Goal: Find specific page/section: Find specific page/section

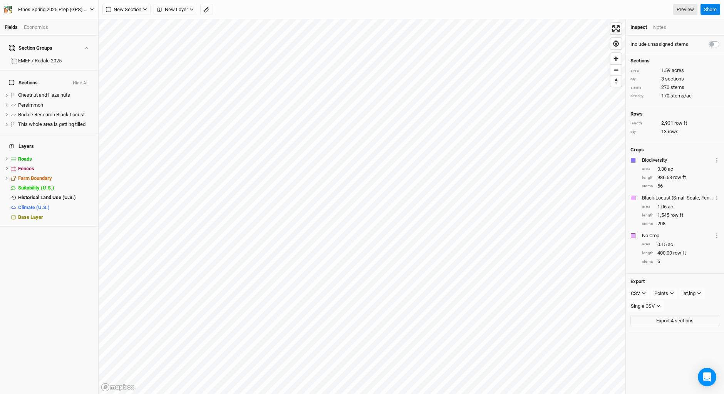
click at [11, 10] on icon "button" at bounding box center [10, 10] width 3 height 3
click at [51, 21] on button "Back" at bounding box center [63, 22] width 61 height 10
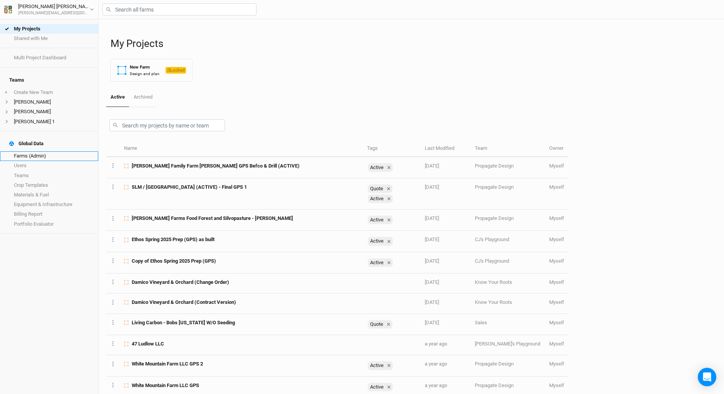
click at [40, 151] on link "Farms (Admin)" at bounding box center [49, 156] width 98 height 10
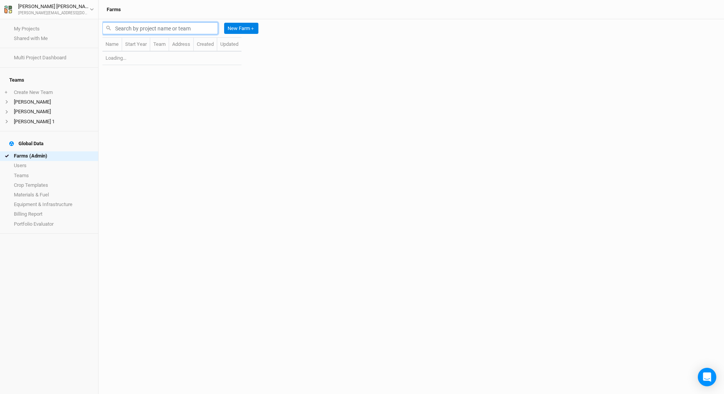
click at [132, 28] on input "text" at bounding box center [159, 28] width 115 height 12
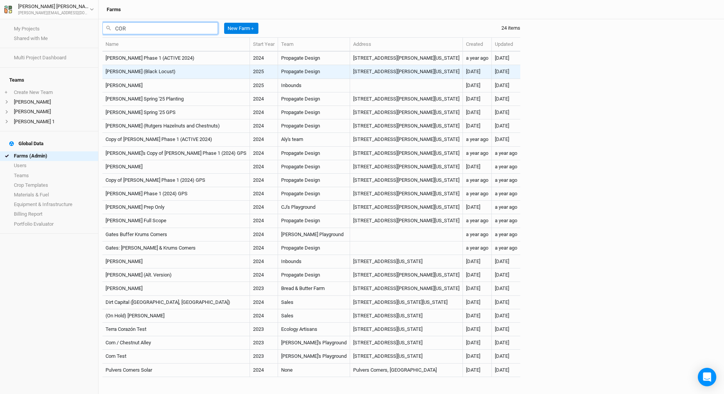
type input "COR"
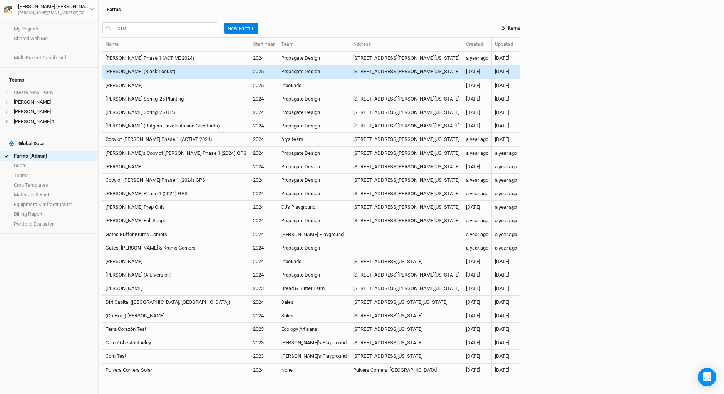
click at [140, 74] on td "[PERSON_NAME] (Black Locust)" at bounding box center [175, 71] width 147 height 13
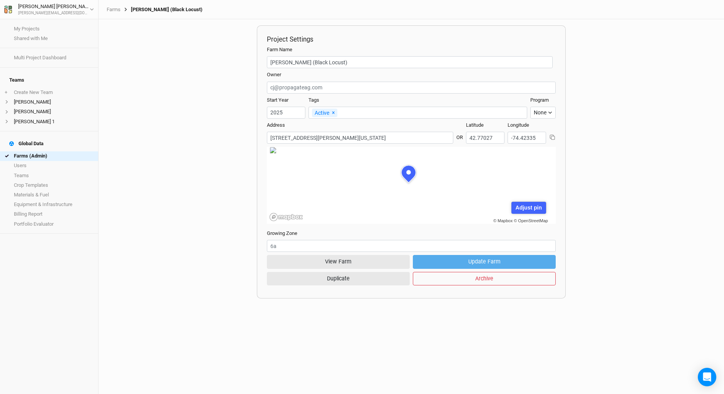
scroll to position [38, 105]
click at [344, 264] on button "View Farm" at bounding box center [338, 261] width 143 height 13
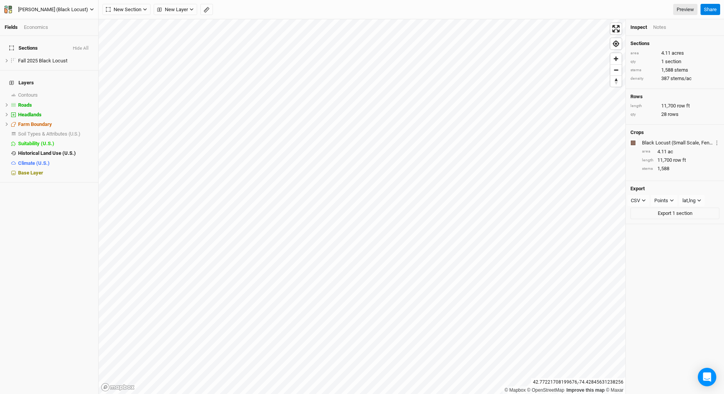
click at [11, 9] on icon "button" at bounding box center [9, 8] width 3 height 4
click at [52, 22] on button "Back" at bounding box center [63, 22] width 61 height 10
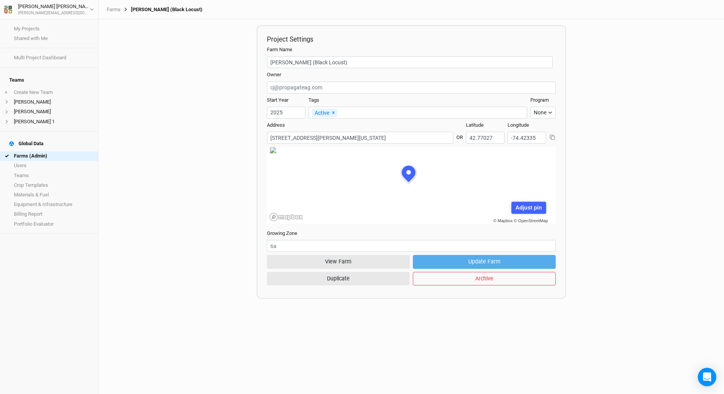
scroll to position [38, 105]
click at [9, 9] on icon "button" at bounding box center [9, 8] width 3 height 4
click at [126, 52] on div "Project Settings Farm Name [PERSON_NAME] (Black Locust) Team Owner Start Year […" at bounding box center [411, 206] width 625 height 375
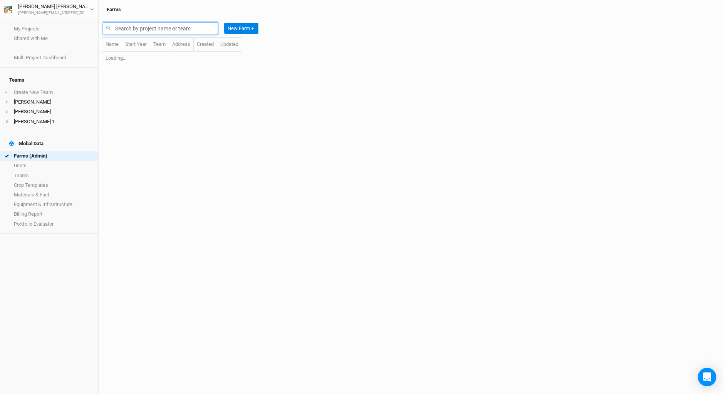
click at [133, 30] on input "text" at bounding box center [159, 28] width 115 height 12
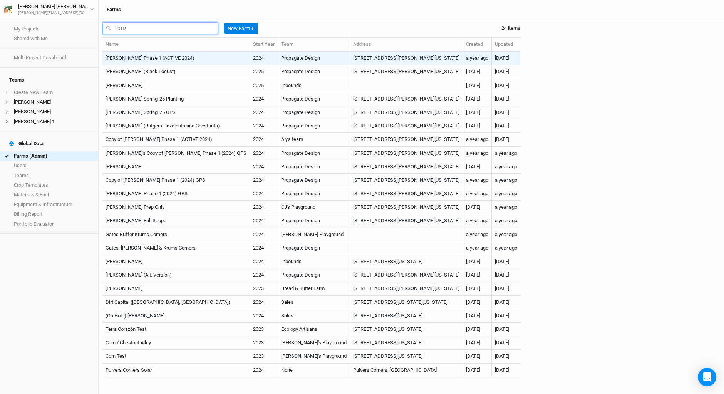
type input "COR"
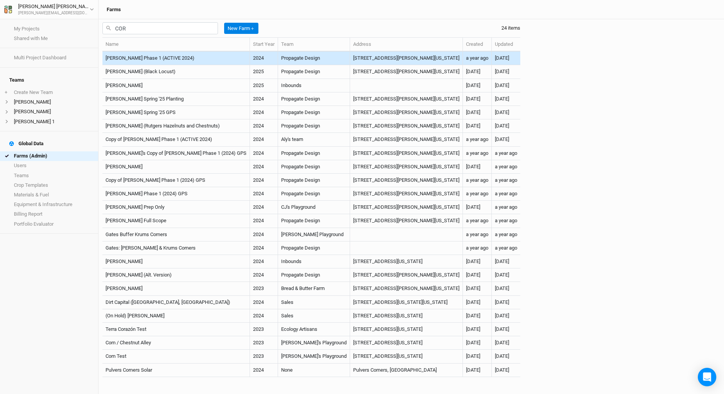
click at [182, 58] on td "[PERSON_NAME] Phase 1 (ACTIVE 2024)" at bounding box center [175, 58] width 147 height 13
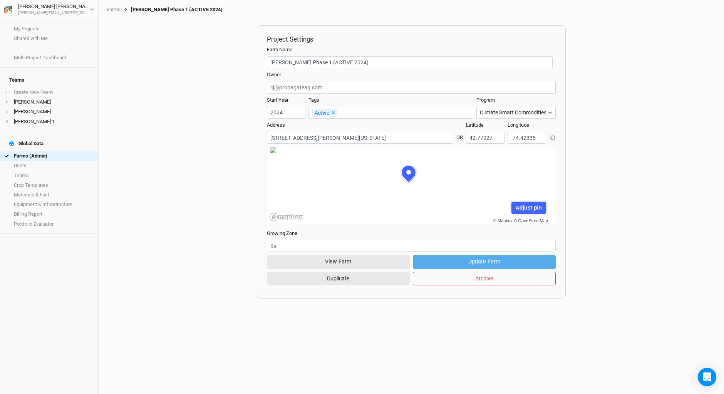
scroll to position [38, 105]
click at [335, 260] on button "View Farm" at bounding box center [338, 261] width 143 height 13
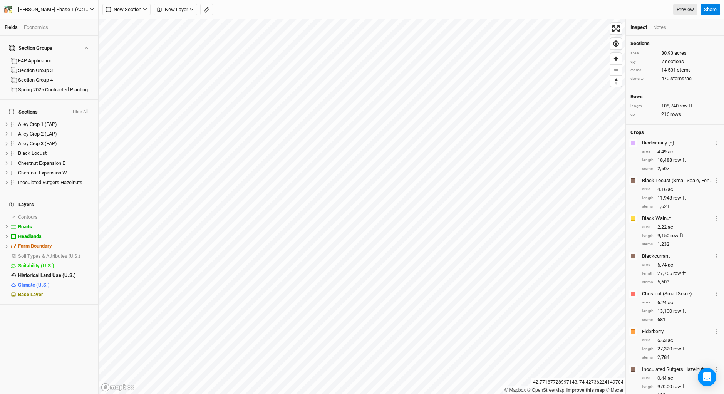
click at [10, 9] on icon "button" at bounding box center [9, 8] width 3 height 4
click at [57, 22] on button "Back" at bounding box center [63, 22] width 61 height 10
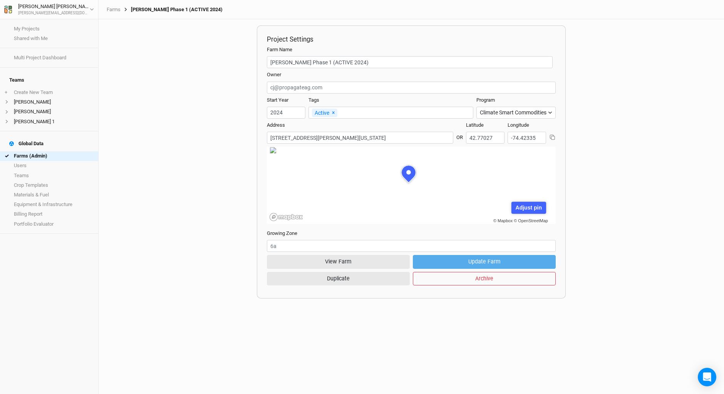
scroll to position [38, 105]
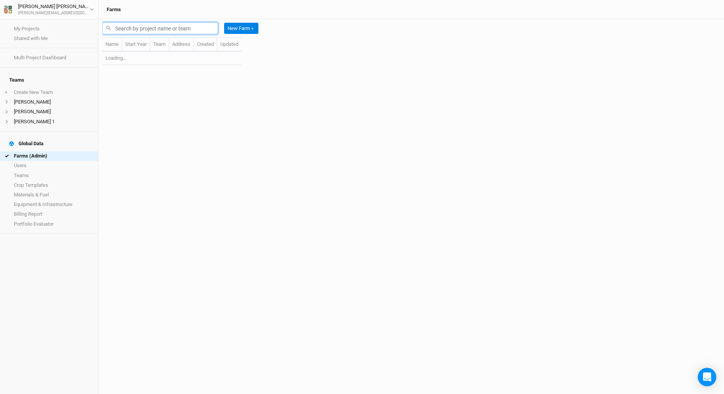
click at [135, 29] on input "text" at bounding box center [159, 28] width 115 height 12
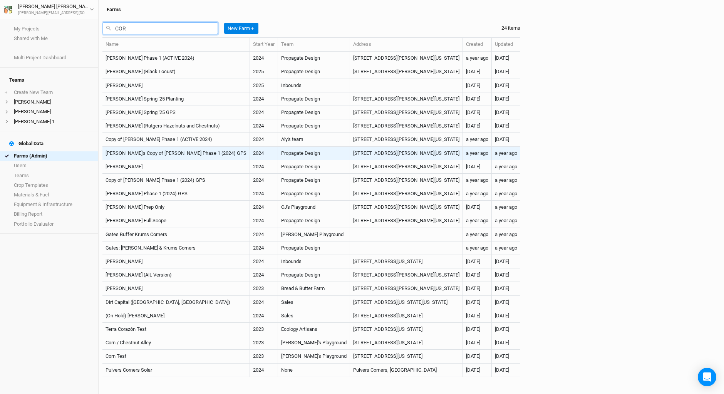
type input "COR"
click at [177, 151] on td "[PERSON_NAME]'s Copy of [PERSON_NAME] Phase 1 (2024) GPS" at bounding box center [175, 153] width 147 height 13
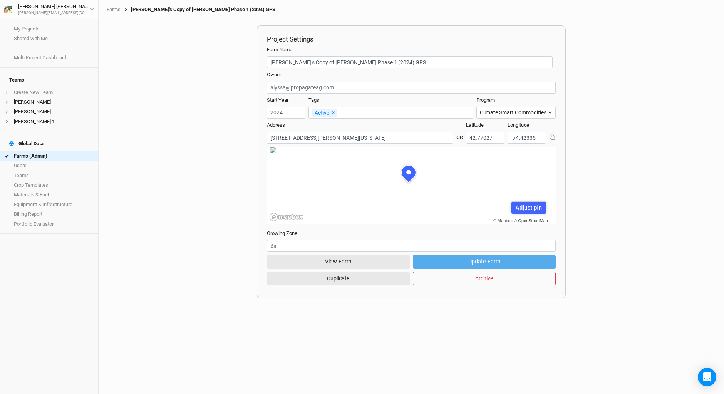
scroll to position [38, 105]
click at [349, 262] on button "View Farm" at bounding box center [338, 261] width 143 height 13
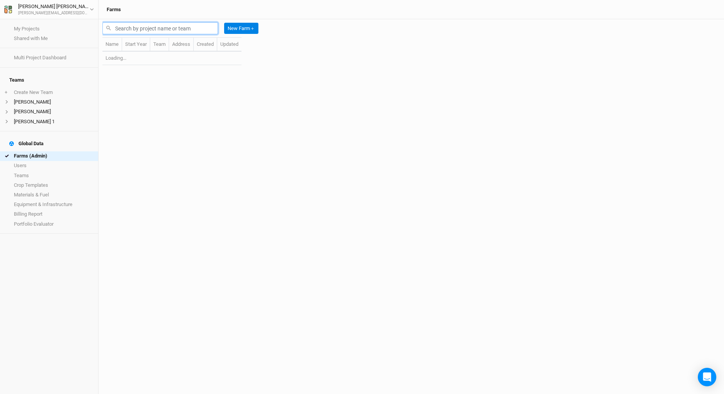
click at [134, 29] on input "text" at bounding box center [159, 28] width 115 height 12
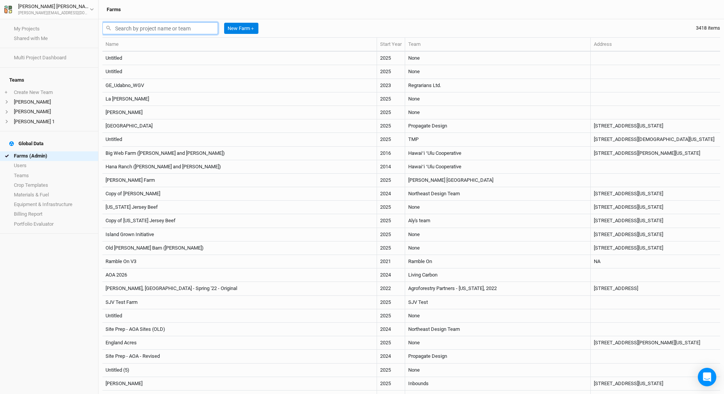
click at [120, 29] on input "text" at bounding box center [159, 28] width 115 height 12
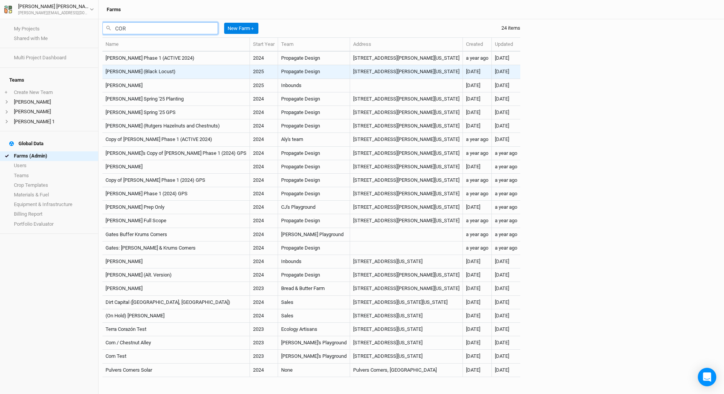
type input "COR"
click at [126, 72] on td "[PERSON_NAME] (Black Locust)" at bounding box center [175, 71] width 147 height 13
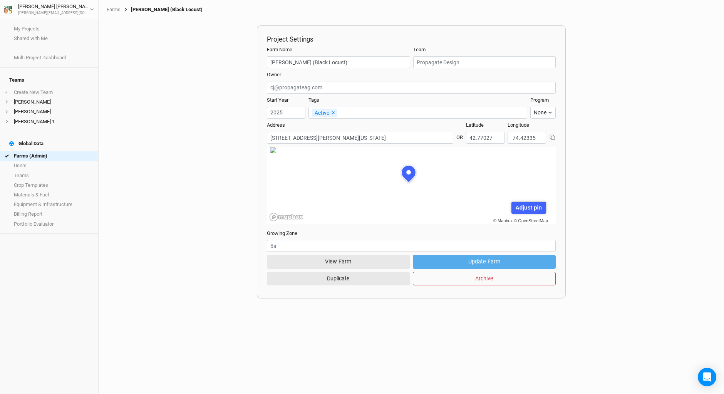
scroll to position [38, 105]
click at [350, 262] on button "View Farm" at bounding box center [338, 261] width 143 height 13
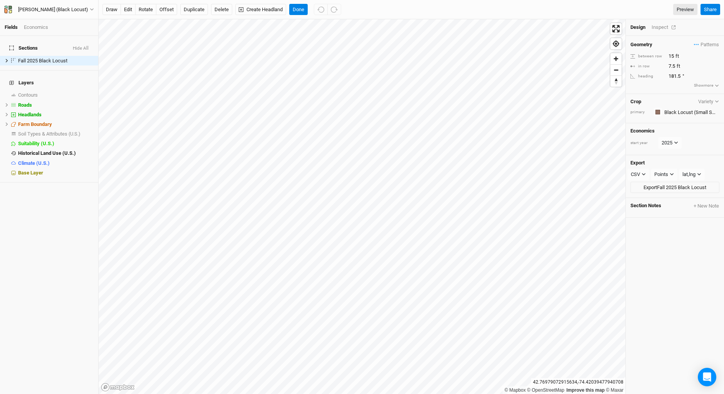
click at [662, 24] on div "Inspect" at bounding box center [664, 27] width 27 height 7
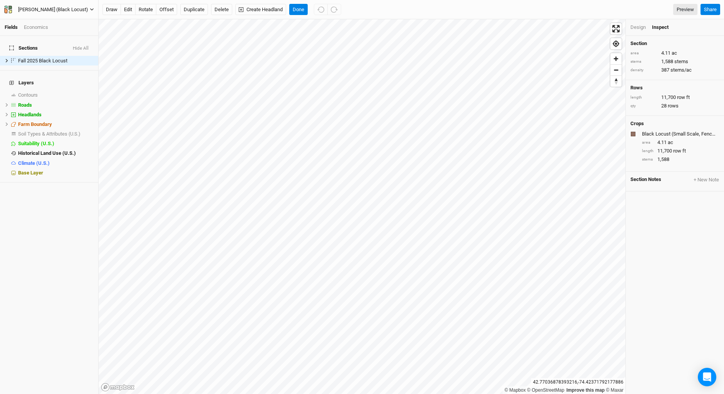
click at [5, 10] on icon "button" at bounding box center [6, 10] width 3 height 5
click at [50, 23] on button "Back" at bounding box center [63, 22] width 61 height 10
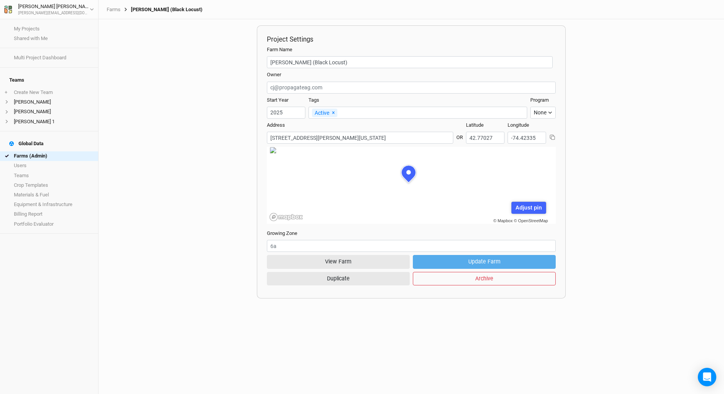
scroll to position [38, 105]
drag, startPoint x: 269, startPoint y: 135, endPoint x: 449, endPoint y: 142, distance: 179.9
click at [449, 142] on mapbox-address-autofill "Address No search results. [STREET_ADDRESS][PERSON_NAME][US_STATE]" at bounding box center [361, 133] width 189 height 22
click at [329, 257] on button "View Farm" at bounding box center [338, 261] width 143 height 13
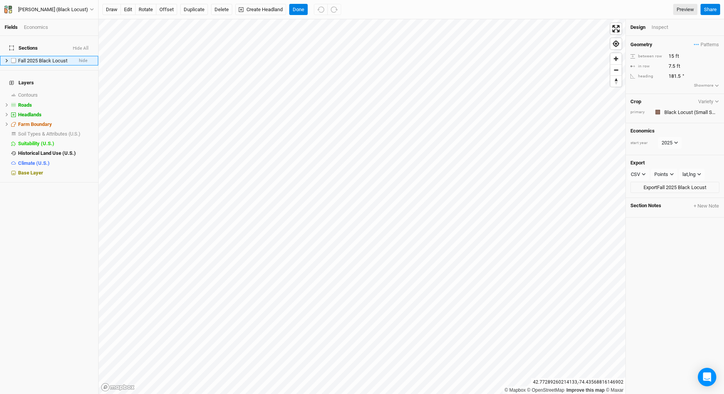
click at [5, 59] on icon at bounding box center [7, 61] width 4 height 4
